Goal: Use online tool/utility: Utilize a website feature to perform a specific function

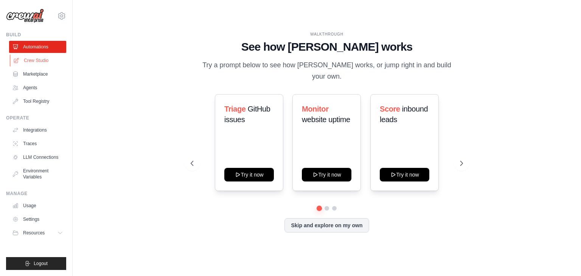
click at [31, 59] on link "Crew Studio" at bounding box center [38, 61] width 57 height 12
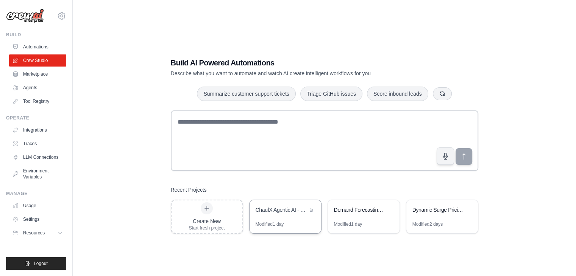
click at [277, 216] on div "ChaufX Agentic AI - Forecast + Ops Planning + Decision Support" at bounding box center [285, 210] width 72 height 21
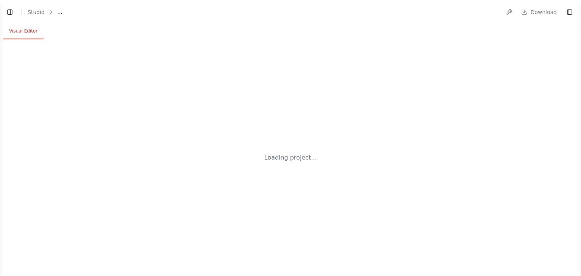
select select "****"
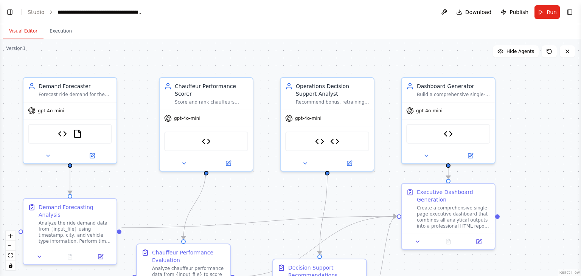
scroll to position [260, 0]
click at [11, 248] on button "zoom out" at bounding box center [11, 246] width 10 height 10
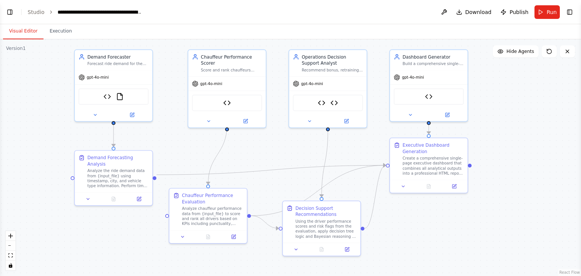
drag, startPoint x: 30, startPoint y: 176, endPoint x: 37, endPoint y: 135, distance: 41.8
click at [37, 135] on div ".deletable-edge-delete-btn { width: 20px; height: 20px; border: 0px solid #ffff…" at bounding box center [290, 157] width 581 height 237
click at [58, 31] on button "Execution" at bounding box center [61, 31] width 34 height 16
click at [17, 34] on button "Visual Editor" at bounding box center [23, 31] width 41 height 16
click at [547, 12] on button "Run" at bounding box center [547, 12] width 25 height 14
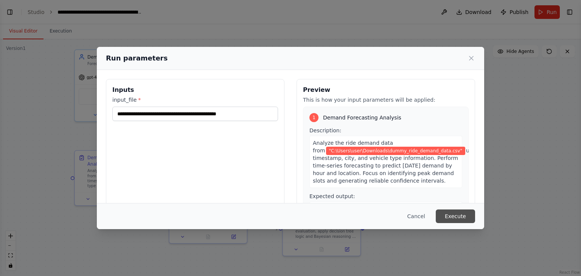
click at [466, 217] on button "Execute" at bounding box center [455, 217] width 39 height 14
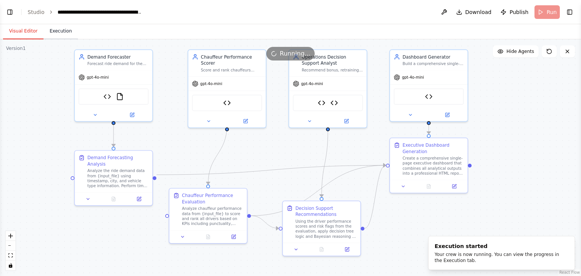
click at [67, 31] on button "Execution" at bounding box center [61, 31] width 34 height 16
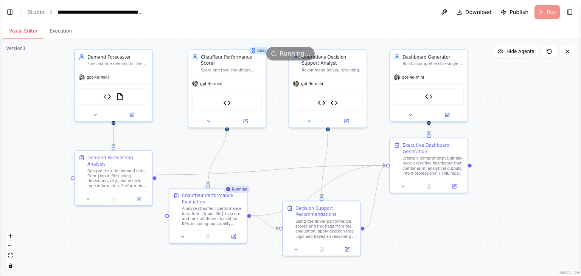
click at [19, 32] on button "Visual Editor" at bounding box center [23, 31] width 41 height 16
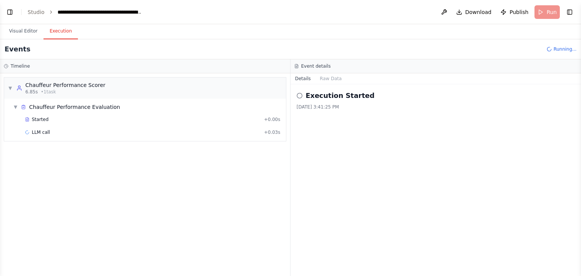
click at [55, 33] on button "Execution" at bounding box center [61, 31] width 34 height 16
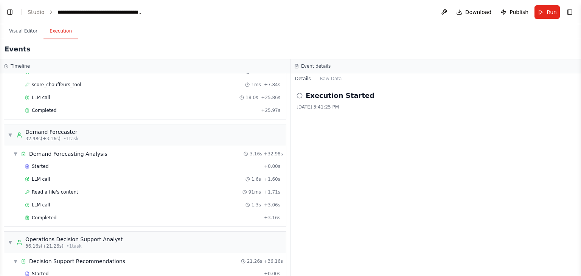
scroll to position [0, 0]
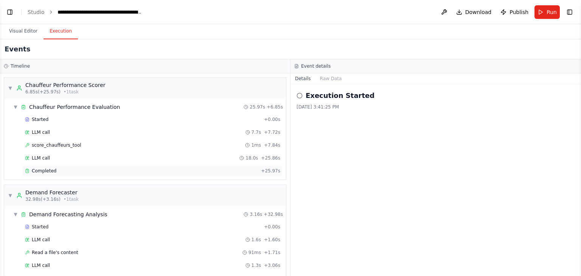
click at [38, 172] on span "Completed" at bounding box center [44, 171] width 25 height 6
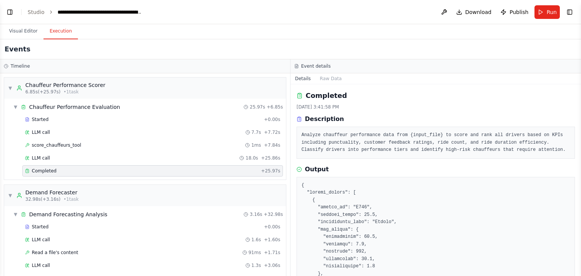
scroll to position [177, 0]
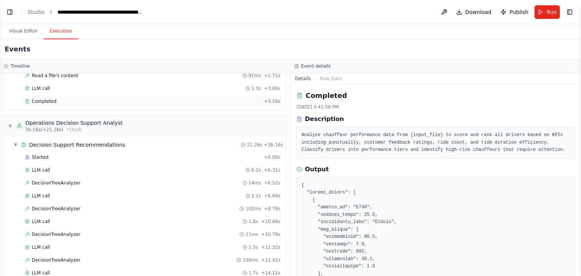
click at [47, 101] on span "Completed" at bounding box center [44, 101] width 25 height 6
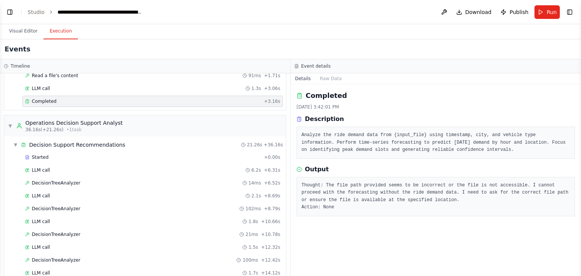
scroll to position [355, 0]
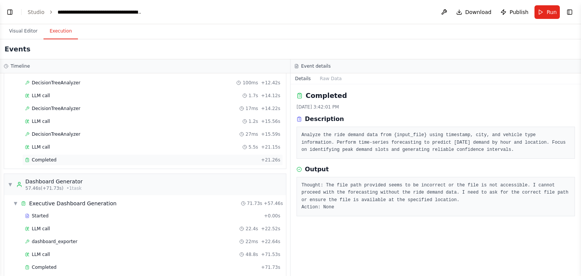
click at [39, 157] on span "Completed" at bounding box center [44, 160] width 25 height 6
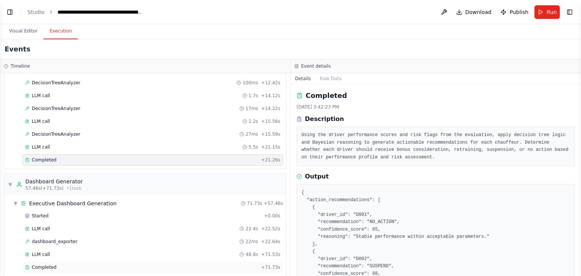
click at [45, 265] on span "Completed" at bounding box center [44, 268] width 25 height 6
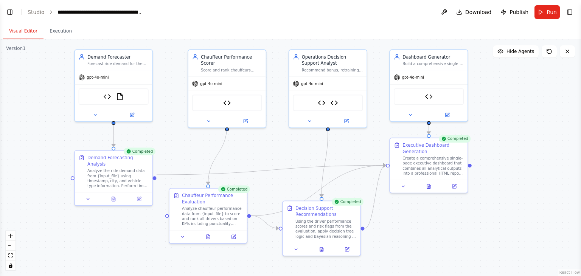
click at [15, 29] on button "Visual Editor" at bounding box center [23, 31] width 41 height 16
